Goal: Task Accomplishment & Management: Use online tool/utility

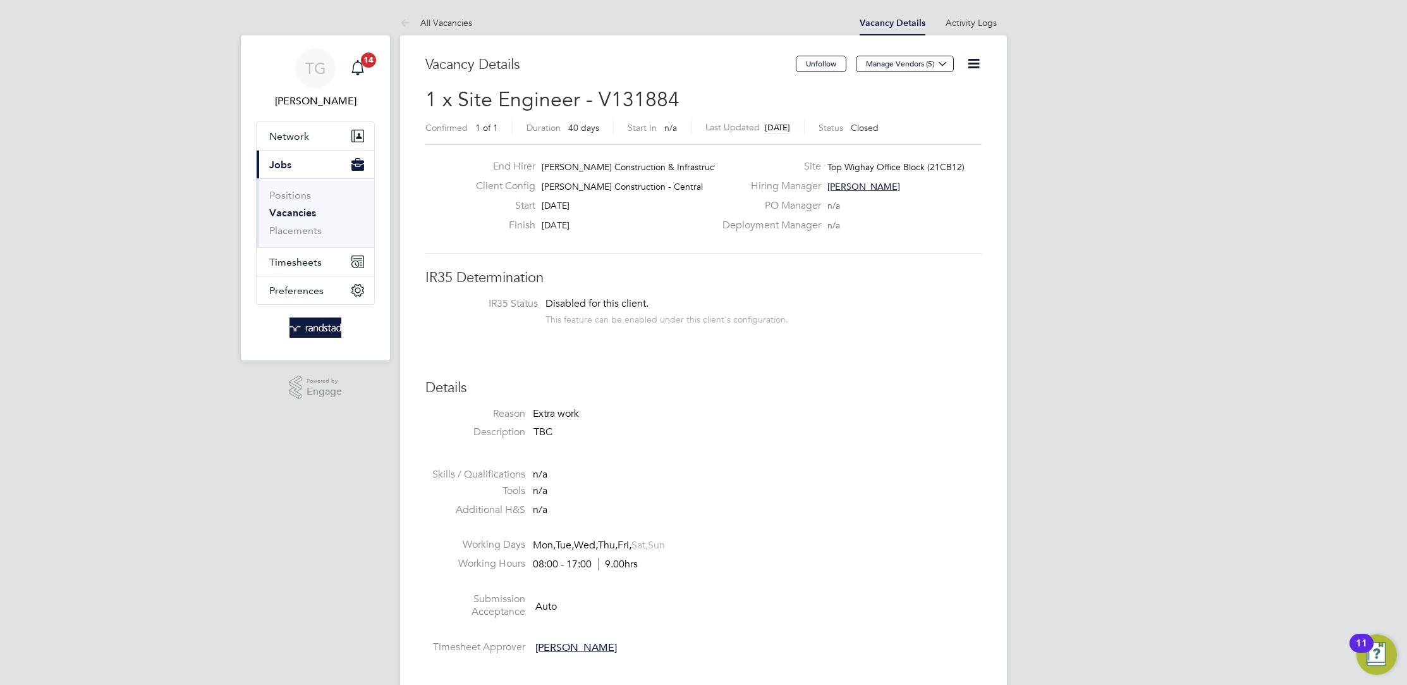
click at [285, 262] on span "Timesheets" at bounding box center [295, 262] width 52 height 12
click at [317, 222] on link "Timesheets" at bounding box center [295, 223] width 52 height 12
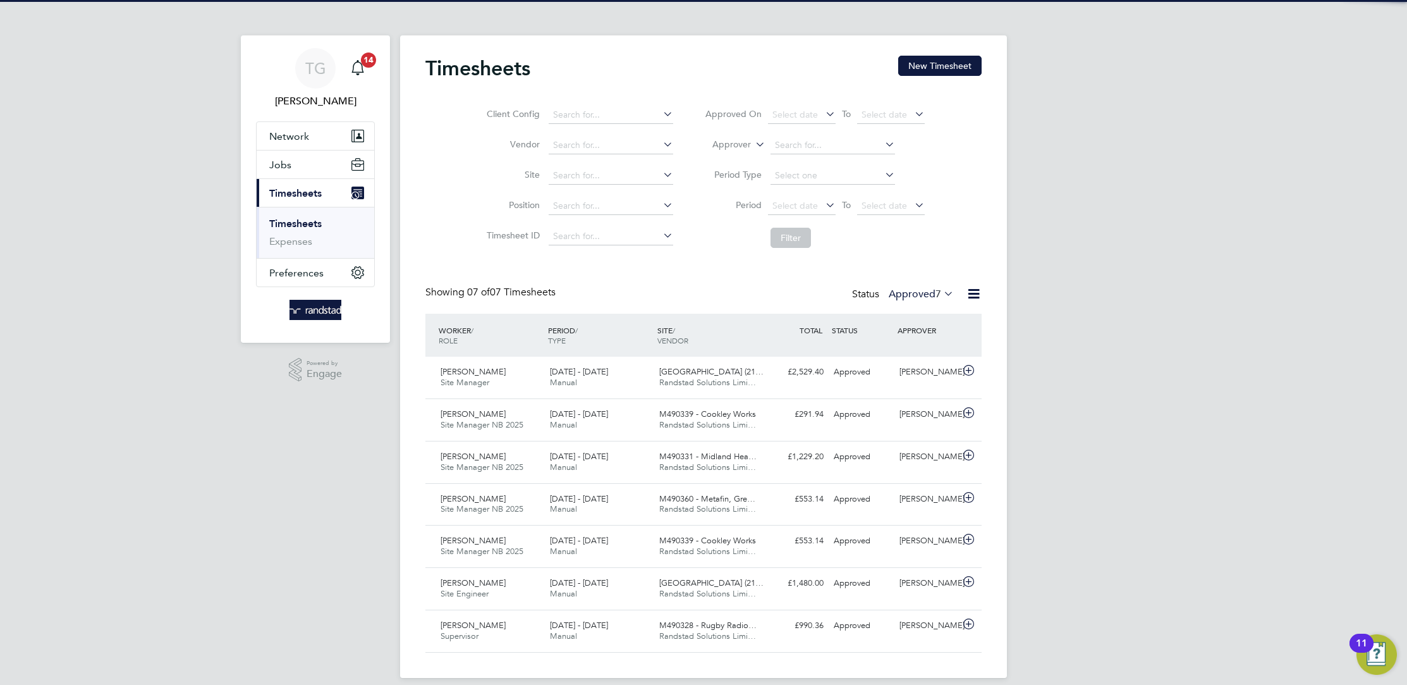
scroll to position [32, 109]
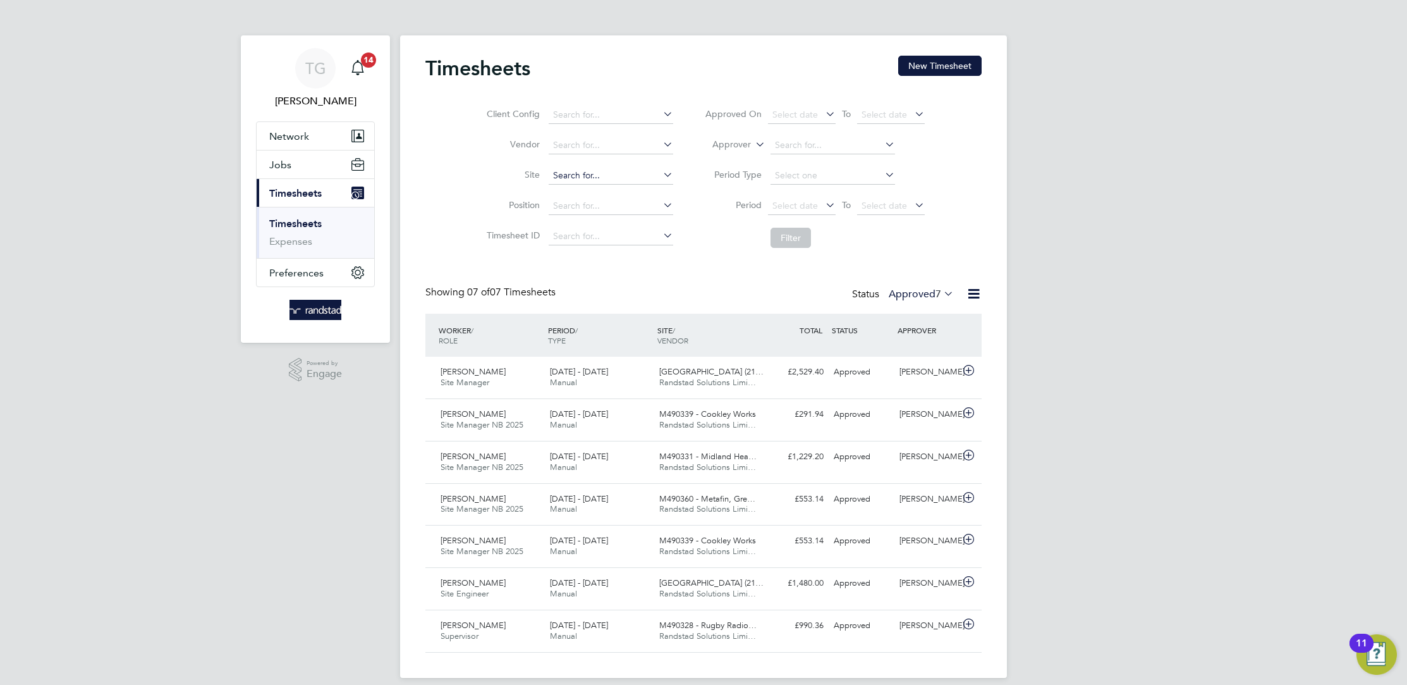
click at [621, 172] on input at bounding box center [611, 176] width 125 height 18
type input "hamit"
click at [953, 67] on button "New Timesheet" at bounding box center [939, 66] width 83 height 20
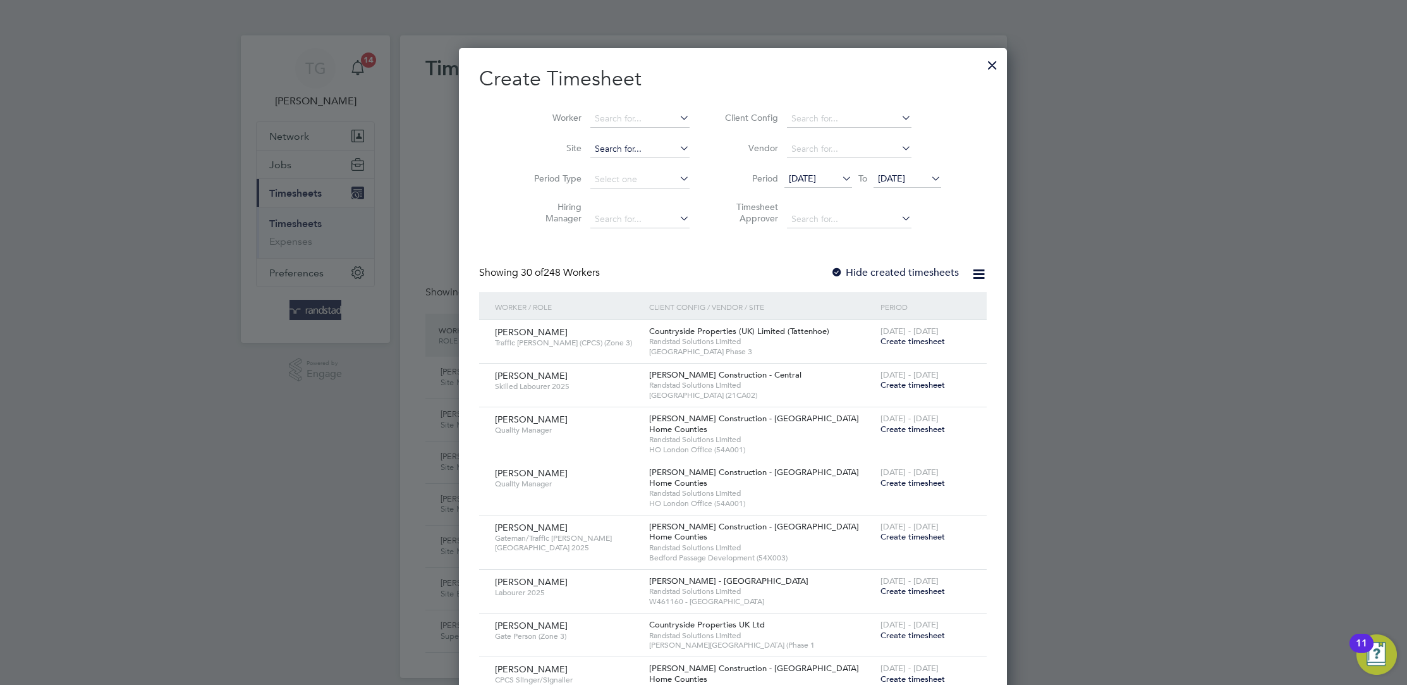
click at [593, 141] on input at bounding box center [639, 149] width 99 height 18
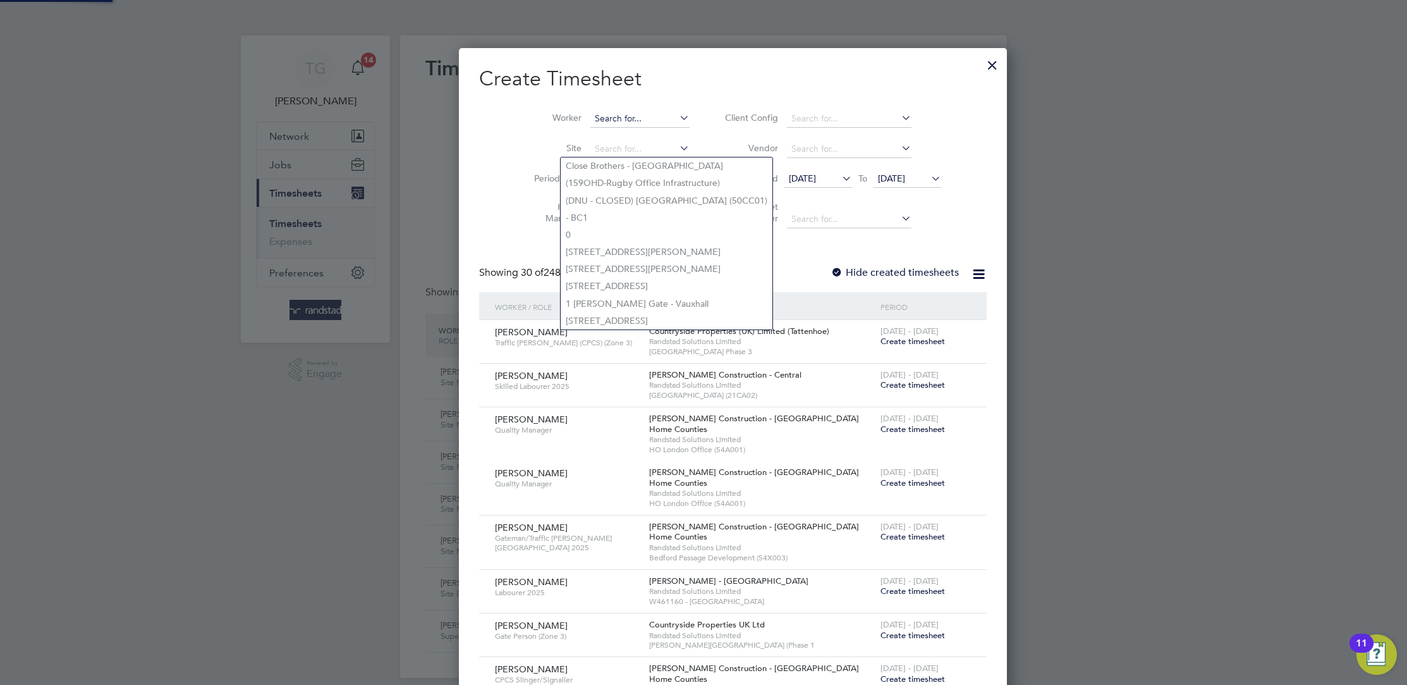
click at [594, 115] on input at bounding box center [639, 119] width 99 height 18
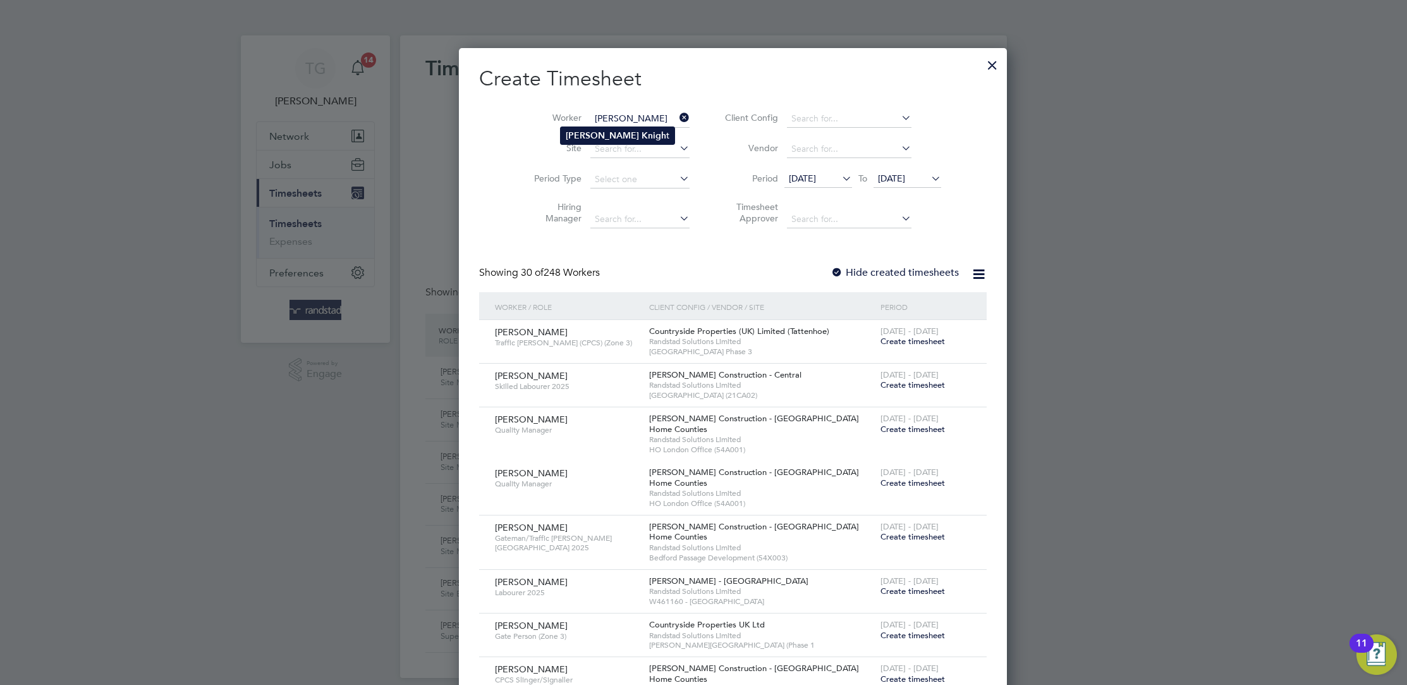
type input "[PERSON_NAME]"
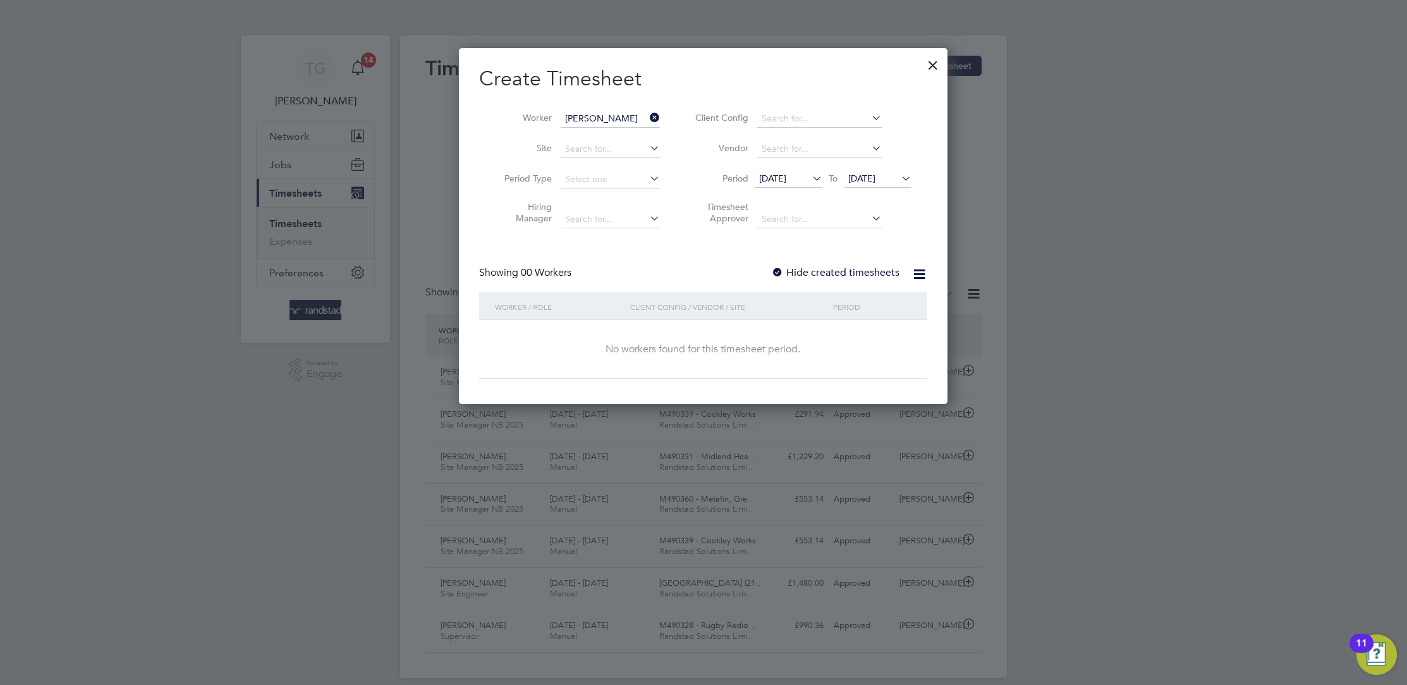
click at [810, 184] on icon at bounding box center [810, 178] width 0 height 18
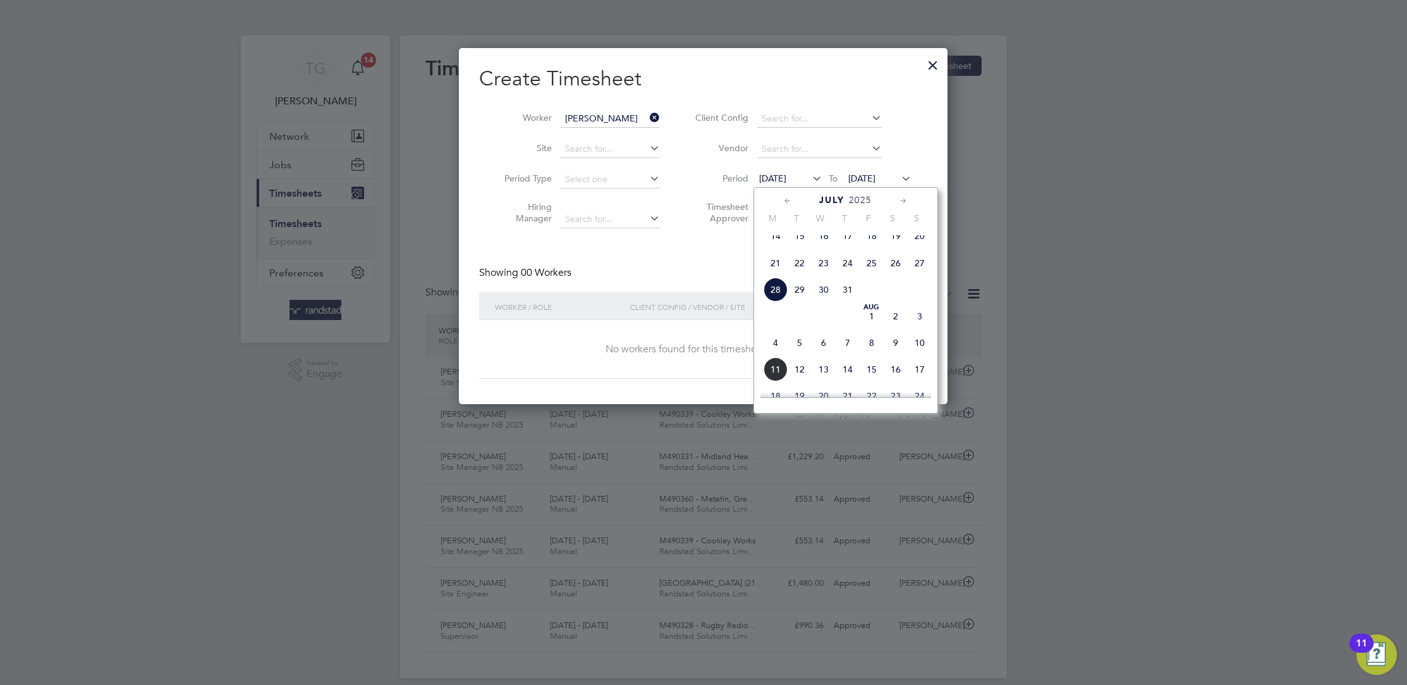
click at [771, 243] on span "14" at bounding box center [776, 236] width 24 height 24
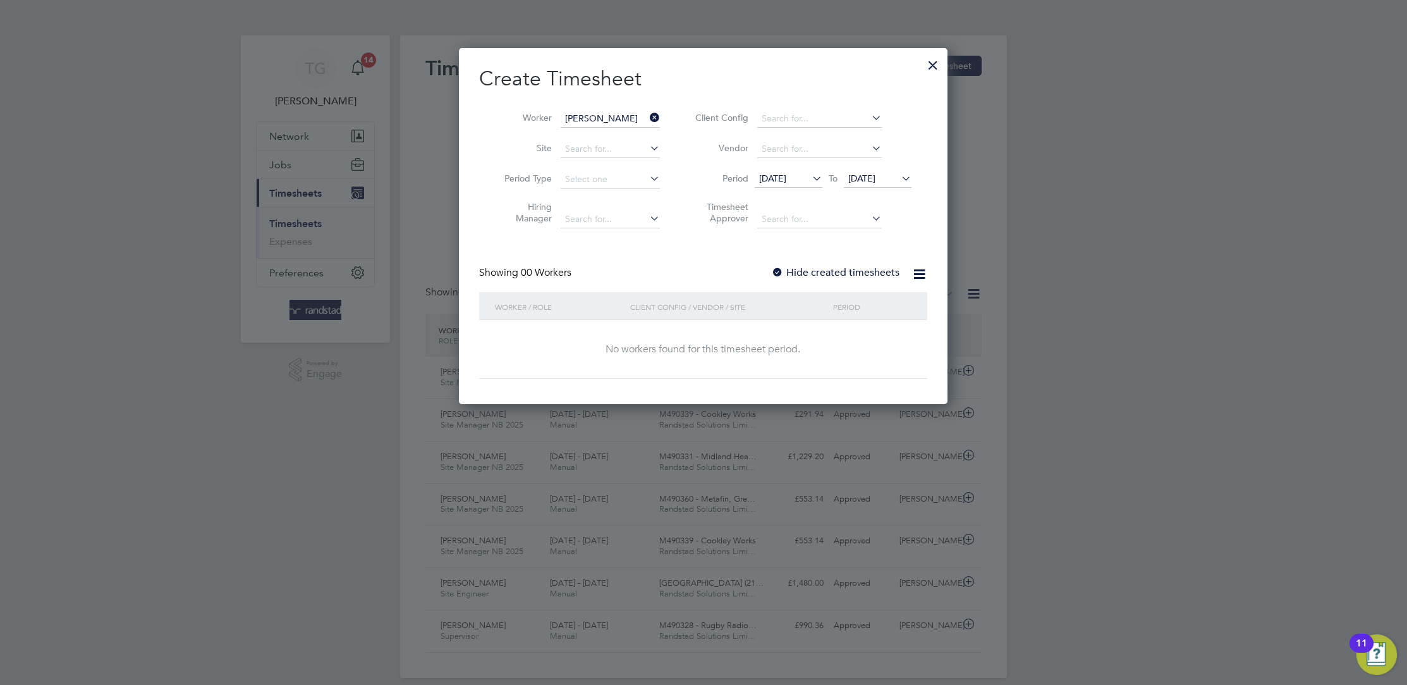
click at [829, 264] on div "Create Timesheet Worker [PERSON_NAME] Site Period Type Hiring Manager Client Co…" at bounding box center [703, 222] width 448 height 313
click at [829, 269] on label "Hide created timesheets" at bounding box center [835, 272] width 128 height 13
click at [899, 172] on icon at bounding box center [899, 178] width 0 height 18
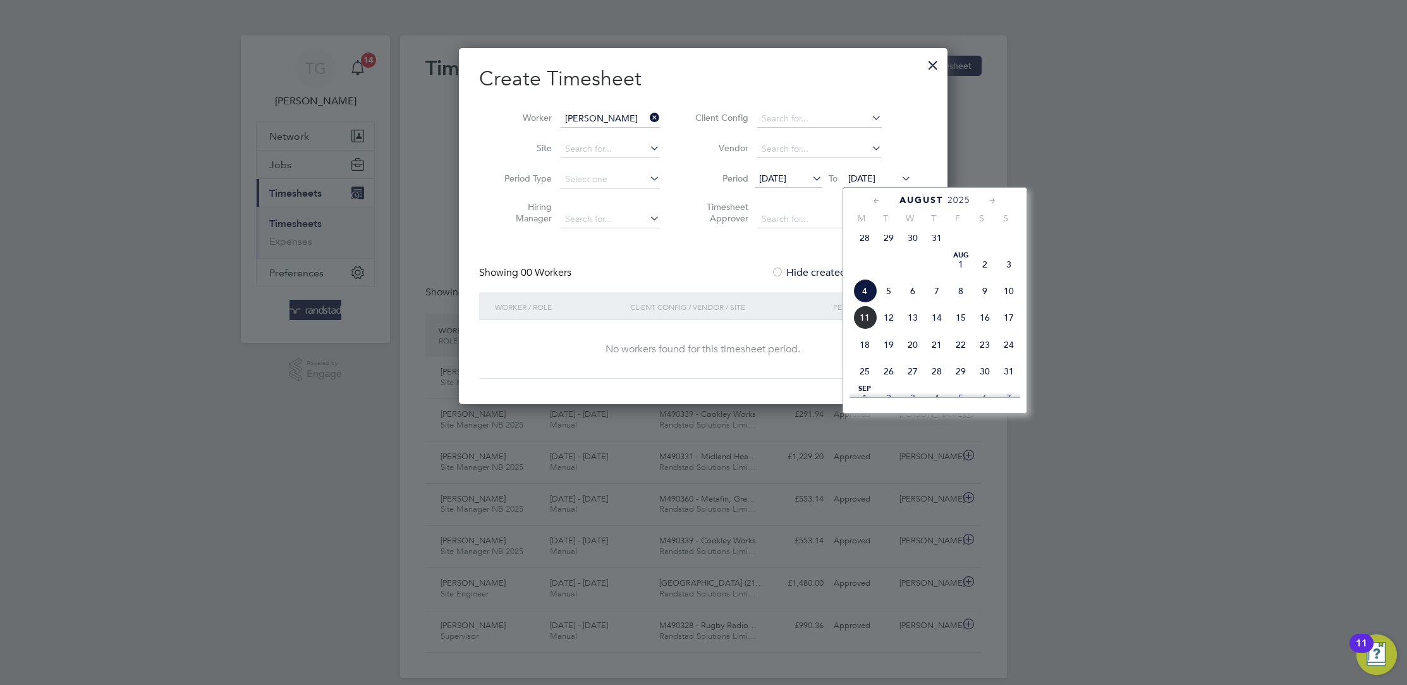
click at [1007, 354] on span "24" at bounding box center [1009, 345] width 24 height 24
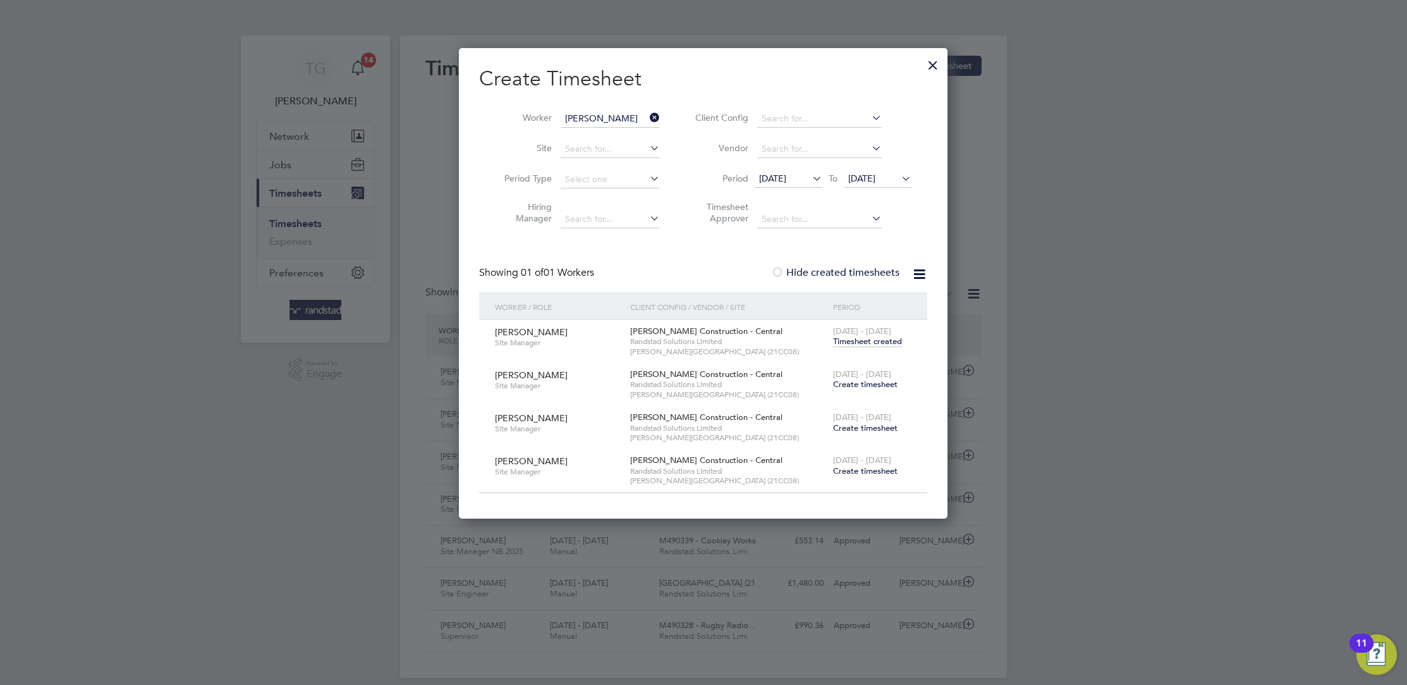
click at [852, 341] on span "Timesheet created" at bounding box center [867, 341] width 69 height 11
